Goal: Communication & Community: Answer question/provide support

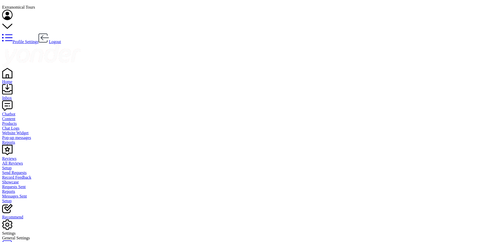
scroll to position [121, 0]
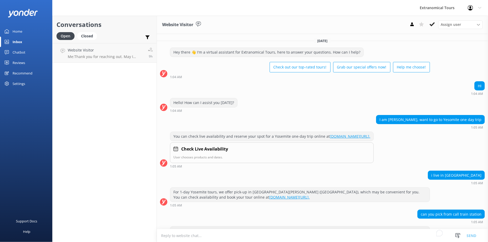
scroll to position [121, 0]
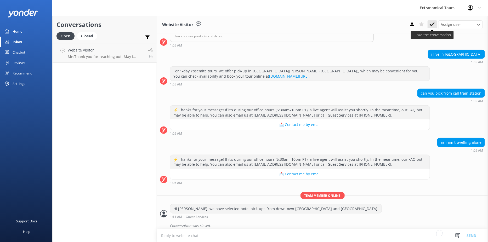
click at [432, 26] on use at bounding box center [432, 24] width 5 height 4
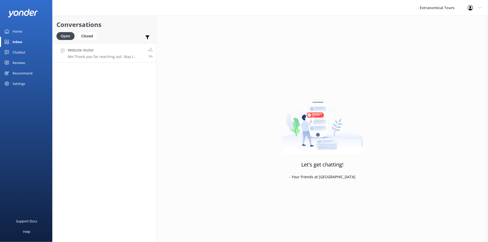
click at [122, 52] on h4 "Website Visitor" at bounding box center [106, 50] width 76 height 6
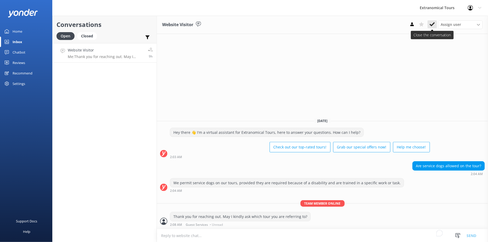
click at [433, 26] on icon at bounding box center [432, 24] width 5 height 5
